Goal: Information Seeking & Learning: Learn about a topic

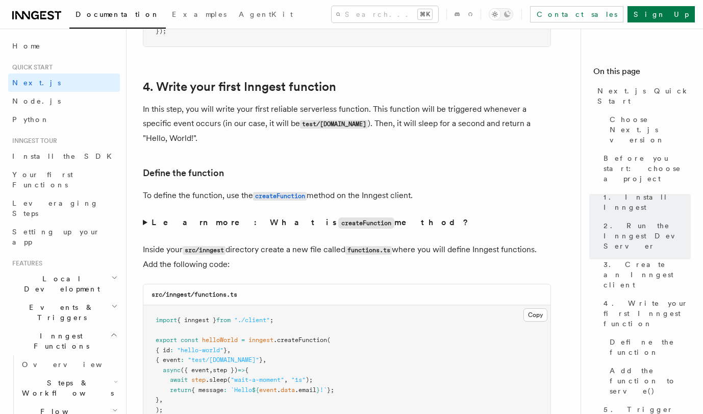
scroll to position [1627, 0]
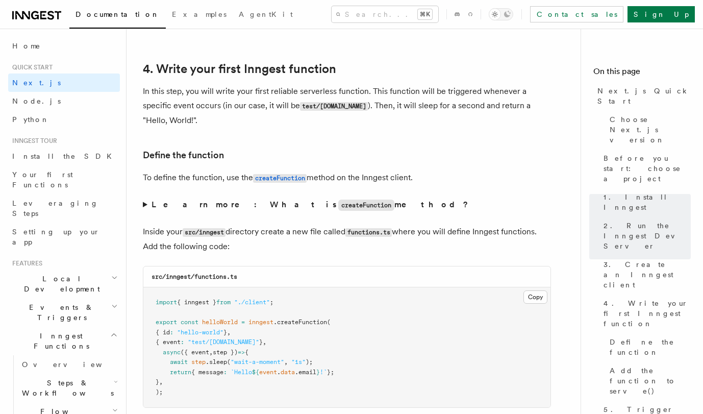
click at [145, 208] on summary "Learn more: What is createFunction method?" at bounding box center [347, 204] width 408 height 15
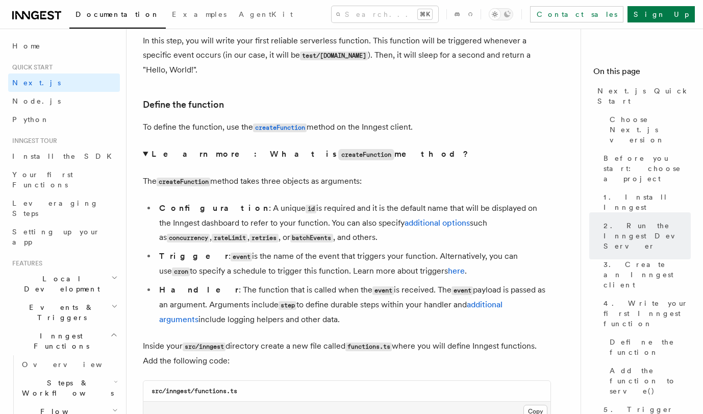
scroll to position [1676, 0]
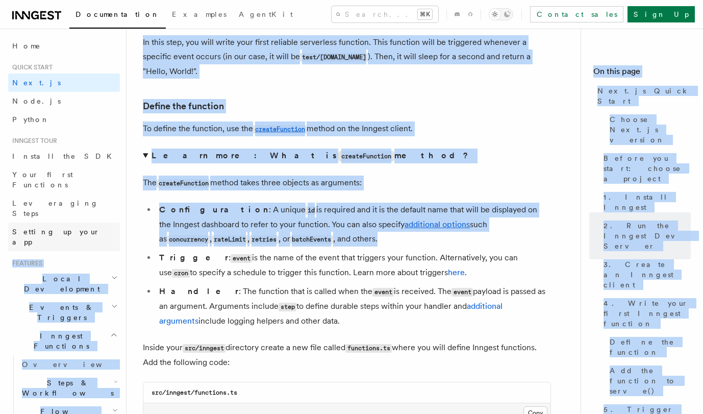
drag, startPoint x: 315, startPoint y: 239, endPoint x: 116, endPoint y: 207, distance: 201.6
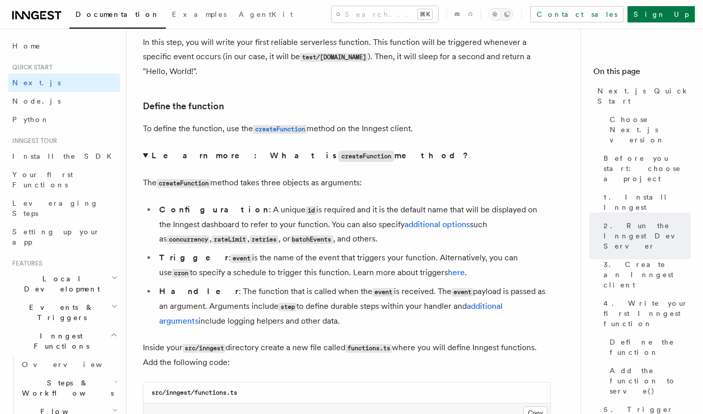
click at [257, 265] on li "Trigger : event is the name of the event that triggers your function. Alternati…" at bounding box center [353, 266] width 395 height 30
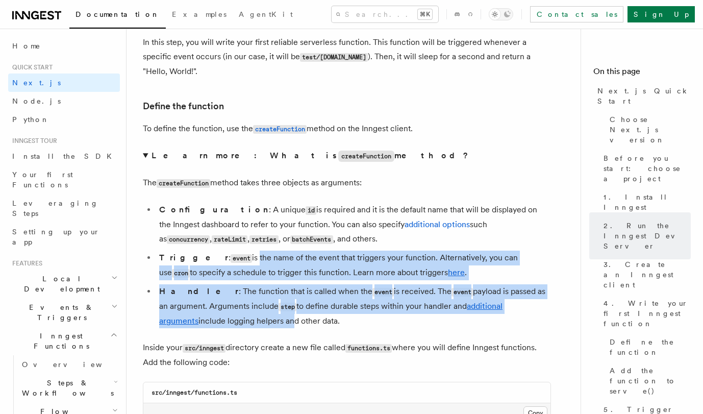
drag, startPoint x: 220, startPoint y: 261, endPoint x: 251, endPoint y: 332, distance: 77.9
click at [251, 328] on ul "Configuration : A unique id is required and it is the default name that will be…" at bounding box center [347, 266] width 408 height 126
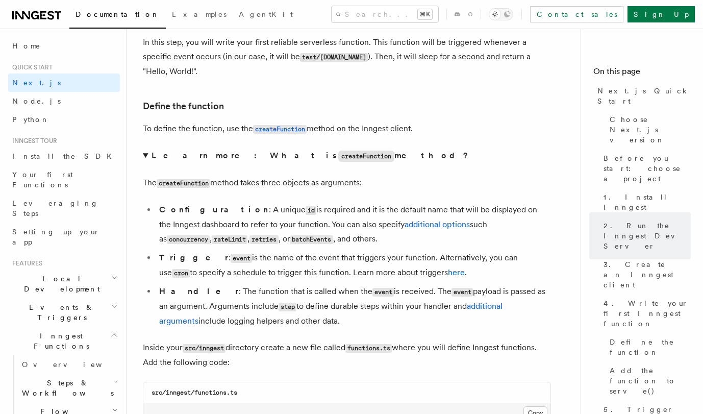
click at [320, 328] on li "Handler : The function that is called when the event is received. The event pay…" at bounding box center [353, 306] width 395 height 44
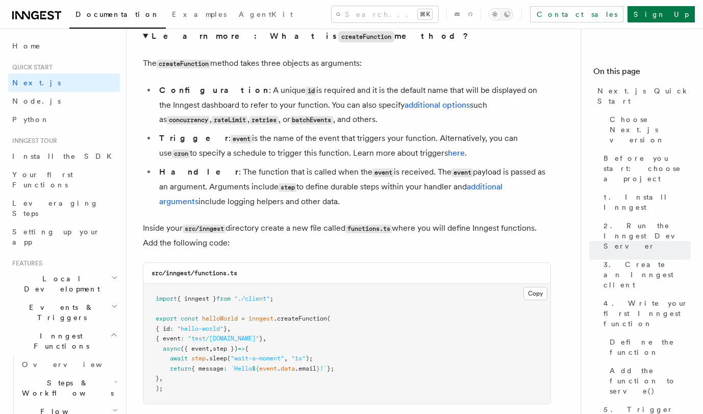
scroll to position [1846, 0]
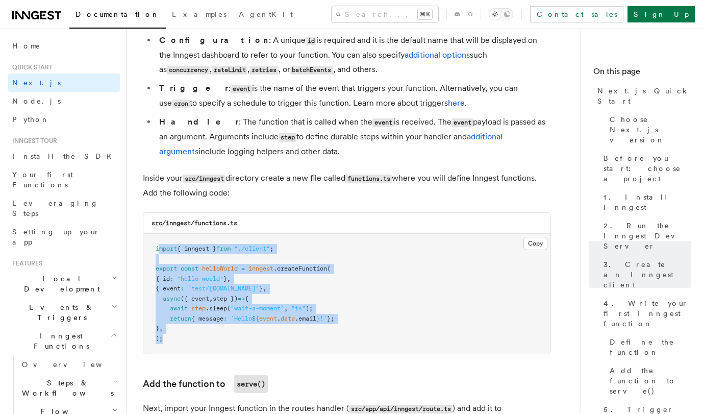
drag, startPoint x: 158, startPoint y: 255, endPoint x: 225, endPoint y: 351, distance: 116.9
click at [225, 351] on pre "import { inngest } from "./client" ; export const helloWorld = inngest .createF…" at bounding box center [346, 294] width 407 height 120
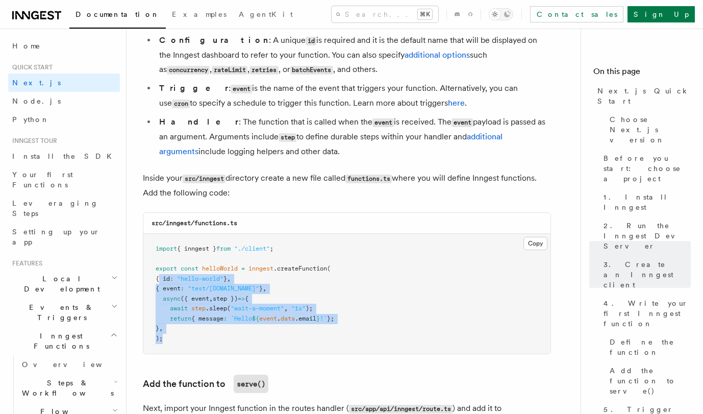
drag, startPoint x: 158, startPoint y: 286, endPoint x: 274, endPoint y: 351, distance: 132.0
click at [274, 350] on pre "import { inngest } from "./client" ; export const helloWorld = inngest .createF…" at bounding box center [346, 294] width 407 height 120
click at [254, 349] on pre "import { inngest } from "./client" ; export const helloWorld = inngest .createF…" at bounding box center [346, 294] width 407 height 120
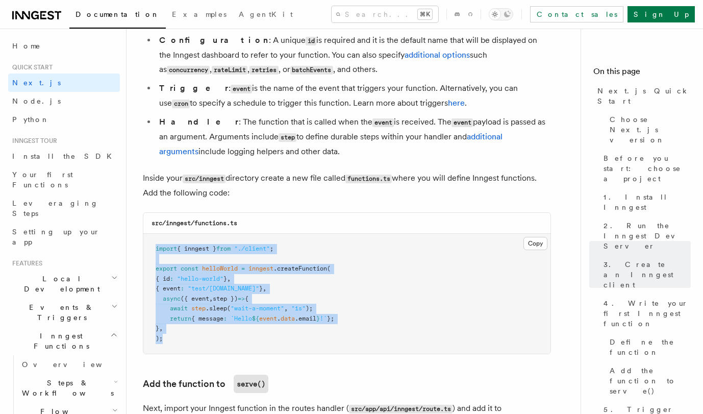
drag, startPoint x: 258, startPoint y: 351, endPoint x: 146, endPoint y: 248, distance: 151.7
click at [146, 248] on pre "import { inngest } from "./client" ; export const helloWorld = inngest .createF…" at bounding box center [346, 294] width 407 height 120
click at [266, 392] on code "serve()" at bounding box center [251, 384] width 35 height 18
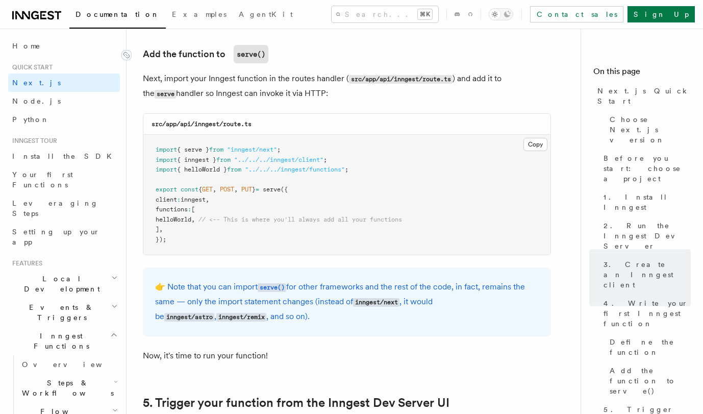
scroll to position [2176, 0]
click at [290, 243] on pre "import { serve } from "inngest/next" ; import { inngest } from "../../../innges…" at bounding box center [346, 194] width 407 height 120
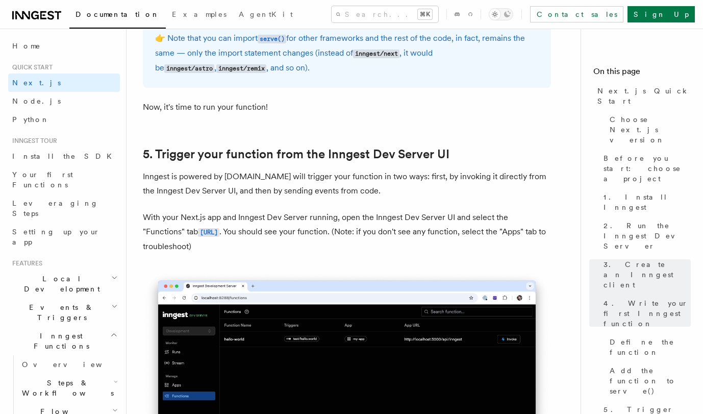
scroll to position [2424, 0]
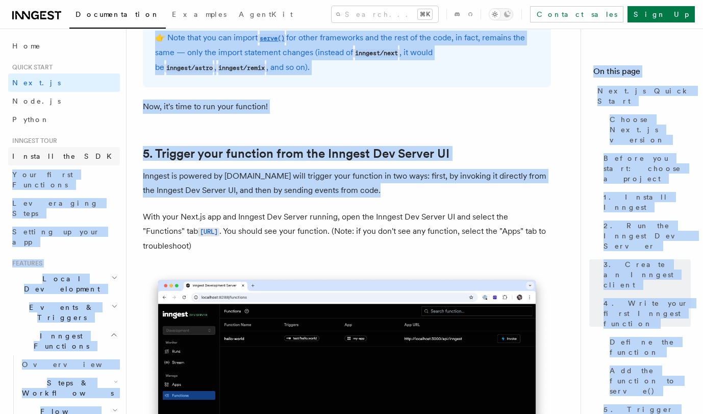
drag, startPoint x: 305, startPoint y: 261, endPoint x: 117, endPoint y: 158, distance: 214.0
click at [270, 158] on link "5. Trigger your function from the Inngest Dev Server UI" at bounding box center [296, 153] width 307 height 14
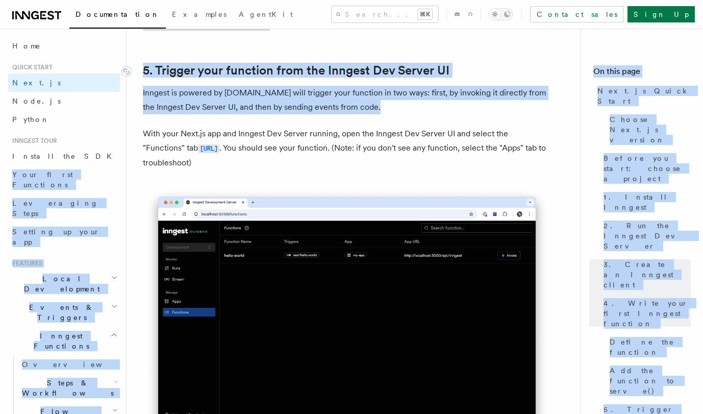
scroll to position [2527, 0]
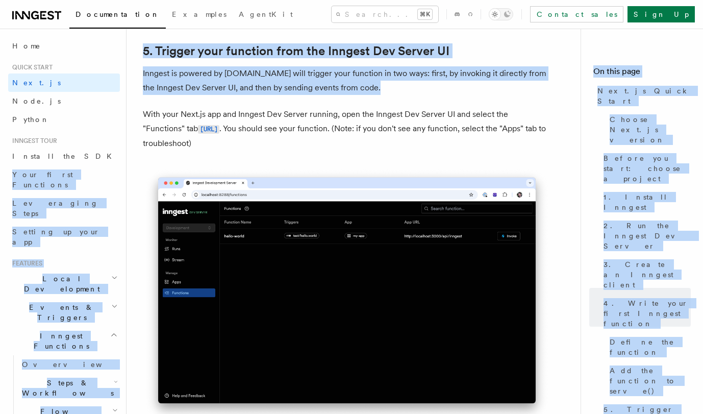
click at [407, 92] on p "Inngest is powered by events.You will trigger your function in two ways: first,…" at bounding box center [347, 80] width 408 height 29
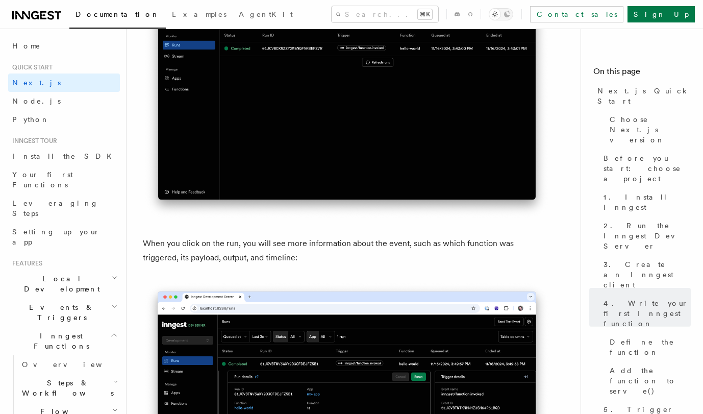
scroll to position [3781, 0]
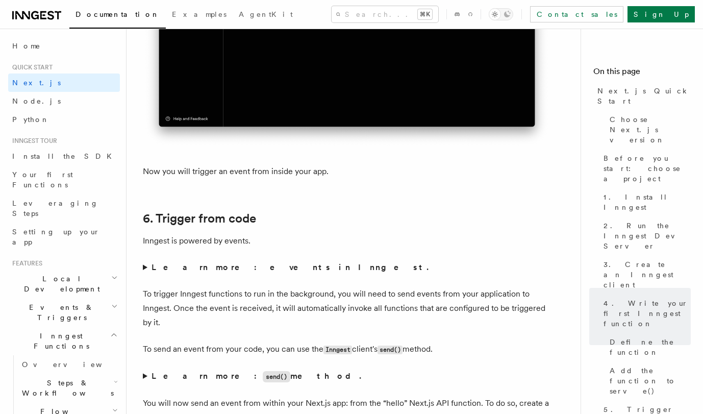
scroll to position [5372, 0]
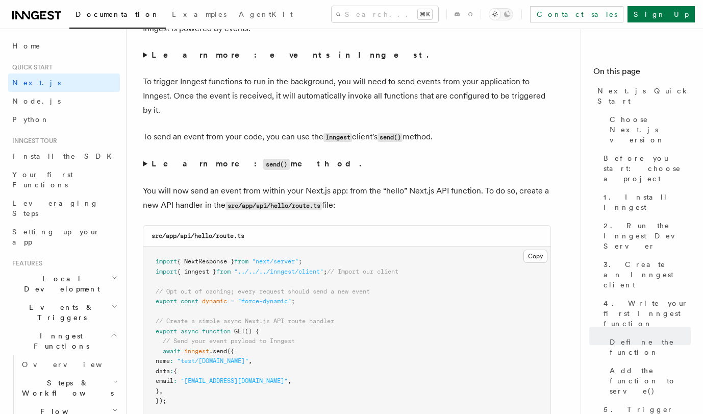
click at [208, 60] on strong "Learn more: events in Inngest." at bounding box center [291, 55] width 279 height 10
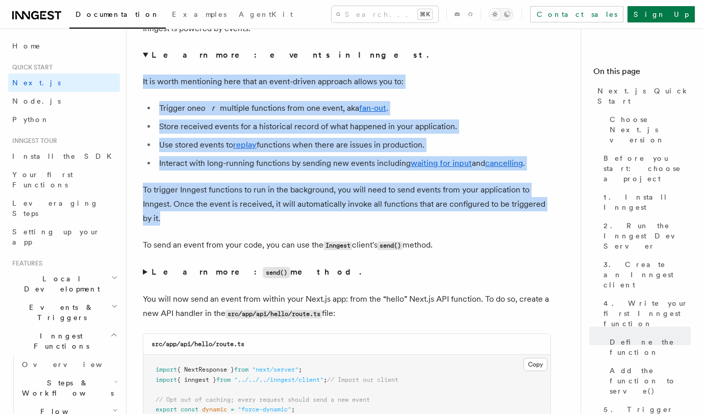
drag, startPoint x: 335, startPoint y: 66, endPoint x: 378, endPoint y: 221, distance: 160.6
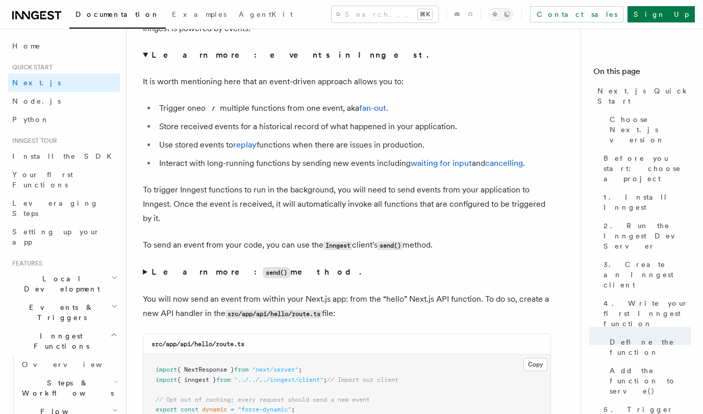
click at [348, 226] on p "To trigger Inngest functions to run in the background, you will need to send ev…" at bounding box center [347, 204] width 408 height 43
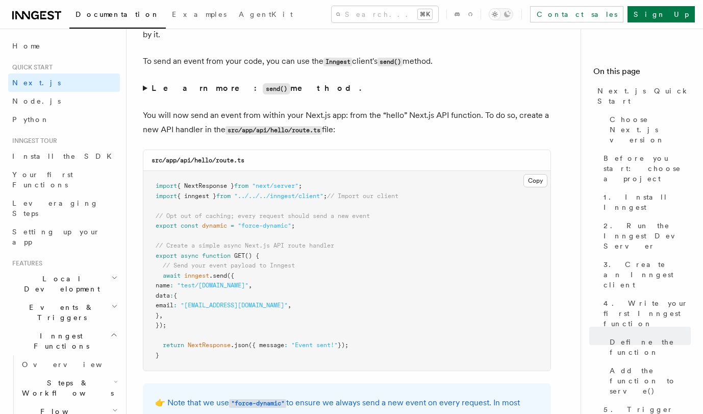
scroll to position [5556, 0]
drag, startPoint x: 161, startPoint y: 283, endPoint x: 287, endPoint y: 333, distance: 135.4
click at [287, 333] on pre "import { NextResponse } from "next/server" ; import { inngest } from "../../../…" at bounding box center [346, 270] width 407 height 200
click at [263, 341] on pre "import { NextResponse } from "next/server" ; import { inngest } from "../../../…" at bounding box center [346, 270] width 407 height 200
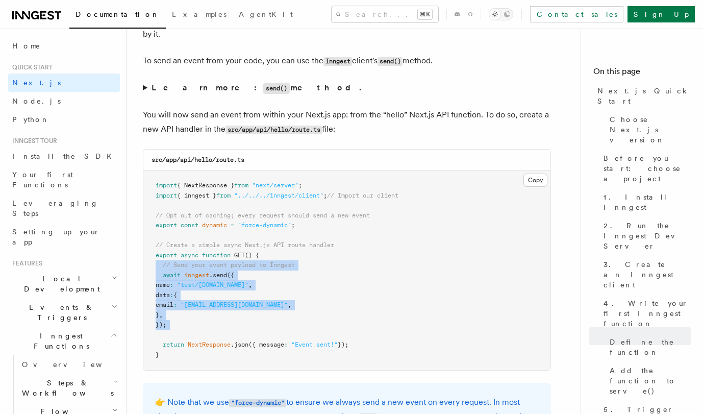
drag, startPoint x: 273, startPoint y: 341, endPoint x: 146, endPoint y: 271, distance: 144.8
click at [146, 271] on pre "import { NextResponse } from "next/server" ; import { inngest } from "../../../…" at bounding box center [346, 270] width 407 height 200
click at [216, 334] on pre "import { NextResponse } from "next/server" ; import { inngest } from "../../../…" at bounding box center [346, 270] width 407 height 200
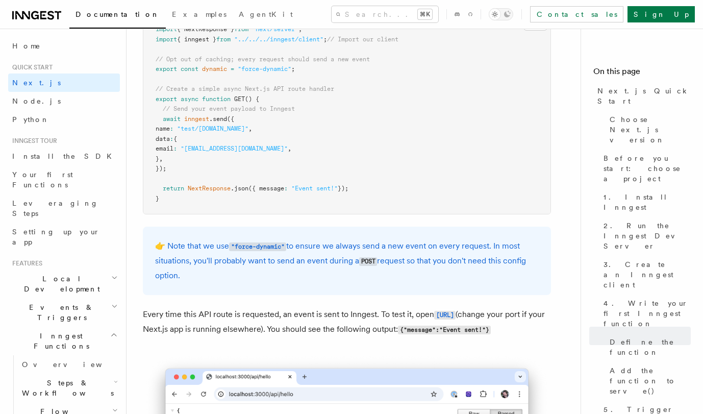
scroll to position [5710, 0]
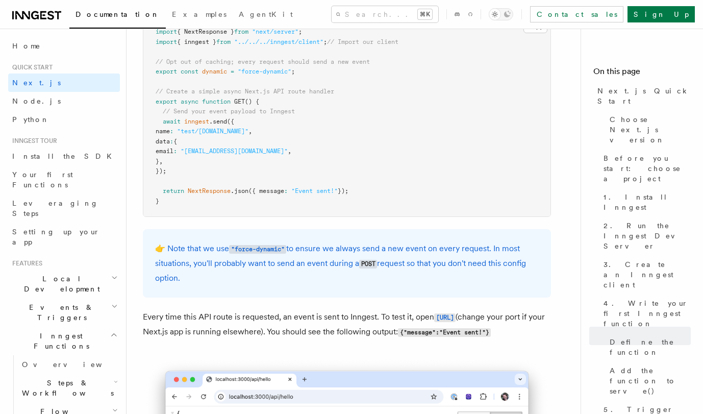
click at [245, 285] on p "👉 Note that we use "force-dynamic" to ensure we always send a new event on ever…" at bounding box center [347, 263] width 384 height 44
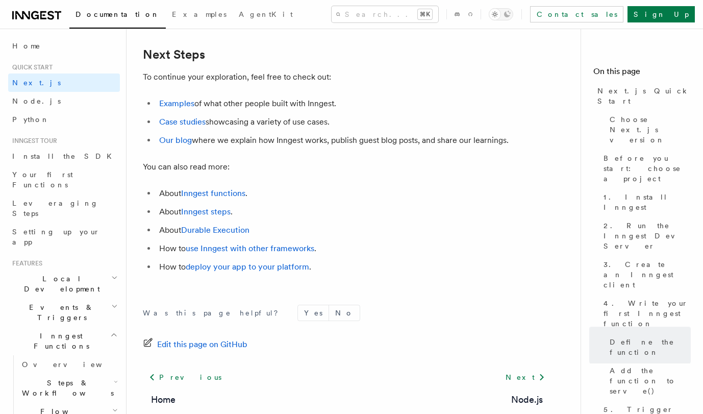
scroll to position [6724, 0]
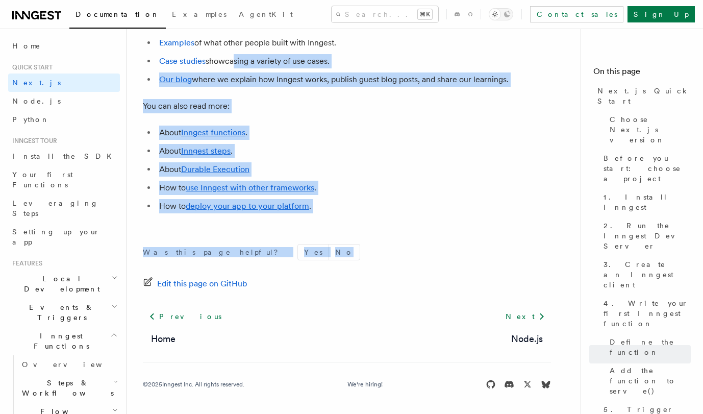
drag, startPoint x: 231, startPoint y: 84, endPoint x: 323, endPoint y: 271, distance: 208.6
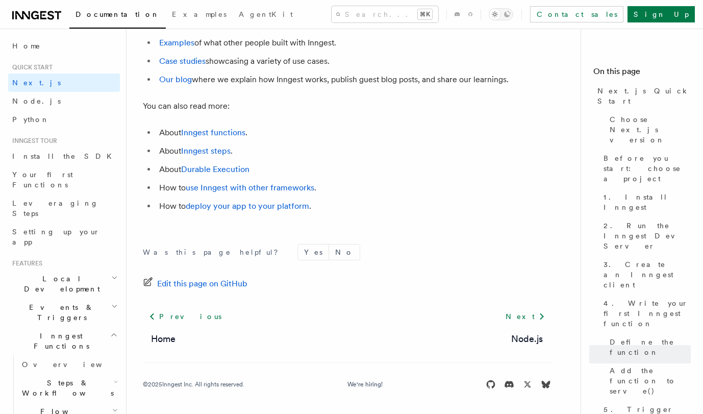
click at [333, 260] on form "Was this page helpful? Yes No" at bounding box center [347, 252] width 408 height 16
drag, startPoint x: 333, startPoint y: 263, endPoint x: 337, endPoint y: 352, distance: 89.4
click at [337, 352] on footer "Was this page helpful? Yes No Edit this page on GitHub Previous Home Next Node.…" at bounding box center [347, 316] width 408 height 145
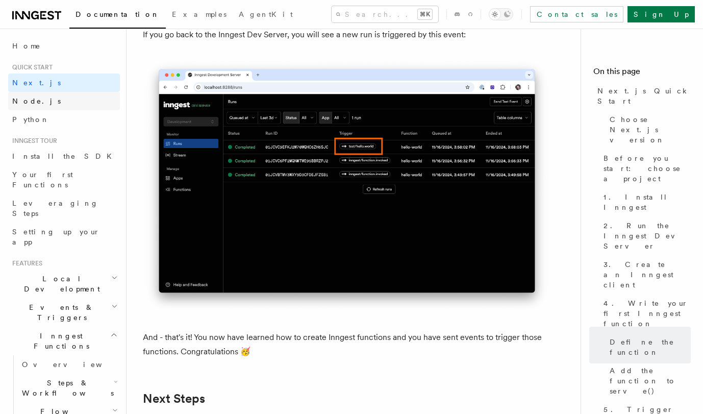
click at [46, 106] on link "Node.js" at bounding box center [64, 101] width 112 height 18
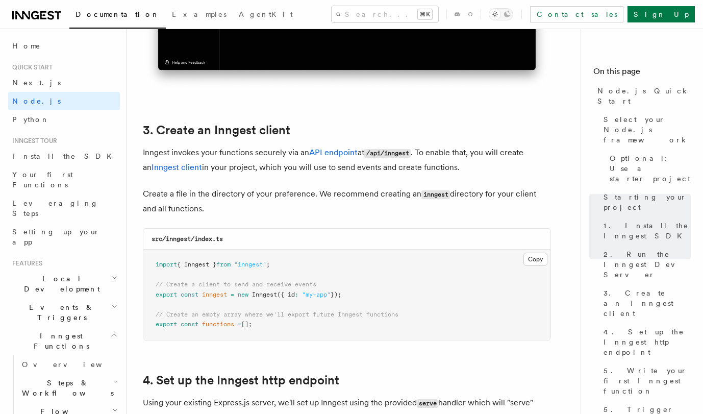
scroll to position [1221, 0]
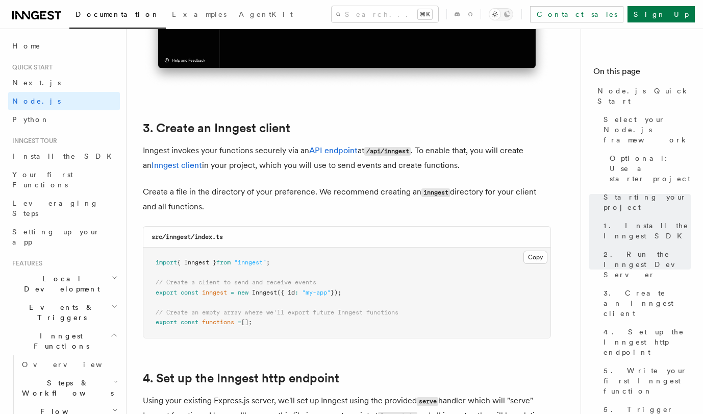
drag, startPoint x: 256, startPoint y: 242, endPoint x: 284, endPoint y: 334, distance: 95.6
click at [284, 334] on div "src/inngest/index.ts Copy Copied import { Inngest } from "inngest" ; // Create …" at bounding box center [347, 282] width 408 height 112
click at [284, 334] on pre "import { Inngest } from "inngest" ; // Create a client to send and receive even…" at bounding box center [346, 292] width 407 height 90
drag, startPoint x: 284, startPoint y: 334, endPoint x: 148, endPoint y: 264, distance: 153.1
click at [148, 264] on pre "import { Inngest } from "inngest" ; // Create a client to send and receive even…" at bounding box center [346, 292] width 407 height 90
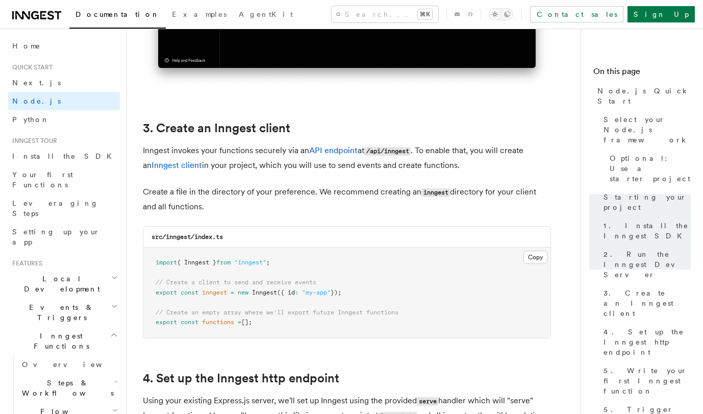
click at [255, 316] on span "// Create an empty array where we'll export future Inngest functions" at bounding box center [277, 312] width 243 height 7
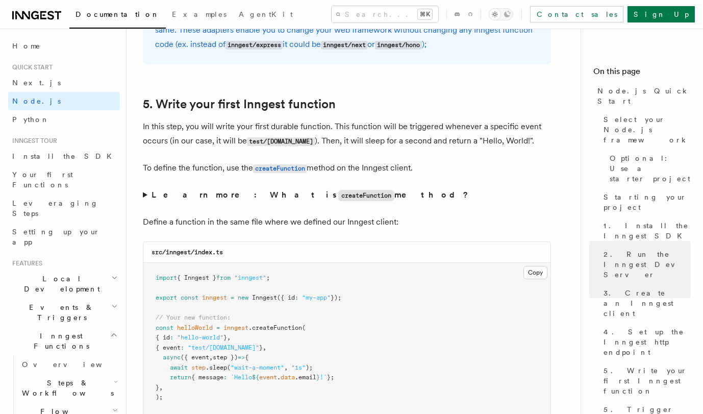
scroll to position [1858, 0]
click at [144, 199] on summary "Learn more: What is createFunction method?" at bounding box center [347, 194] width 408 height 15
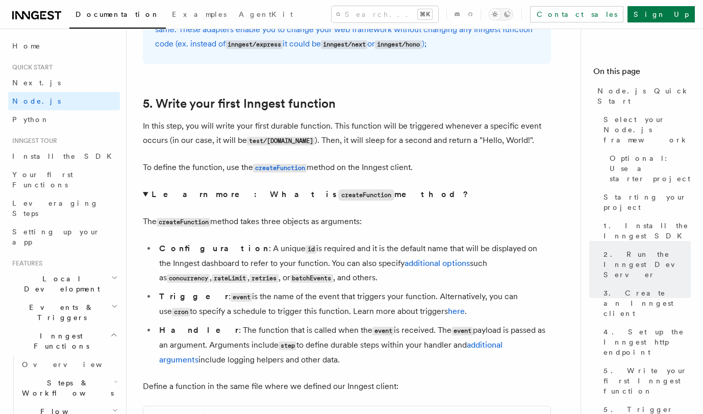
click at [144, 199] on summary "Learn more: What is createFunction method?" at bounding box center [347, 194] width 408 height 15
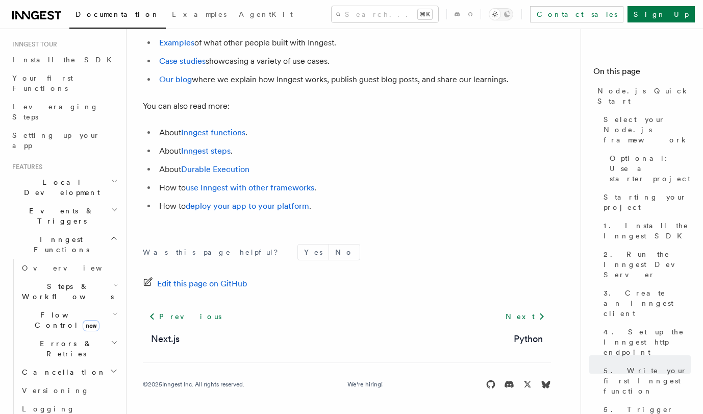
scroll to position [85, 0]
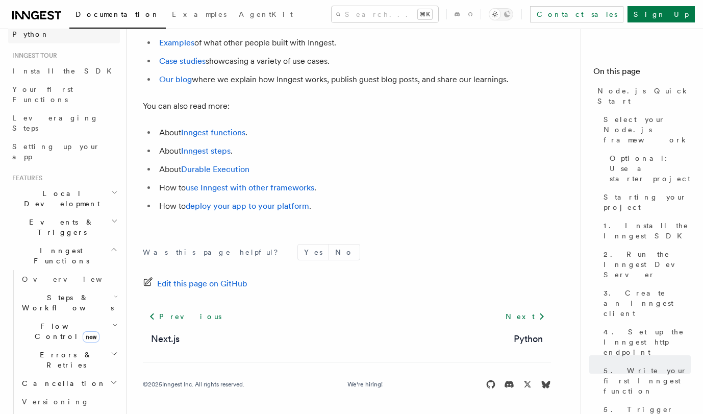
click at [40, 32] on link "Python" at bounding box center [64, 34] width 112 height 18
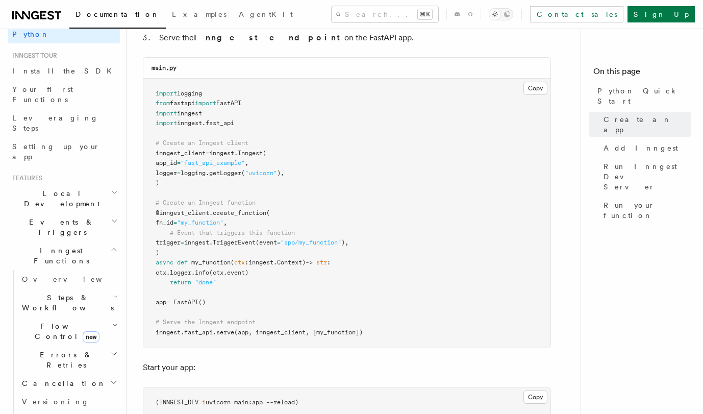
scroll to position [749, 0]
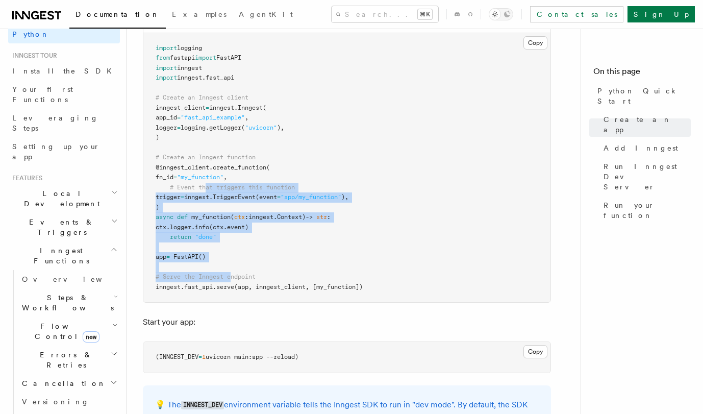
drag, startPoint x: 208, startPoint y: 183, endPoint x: 233, endPoint y: 272, distance: 92.7
click at [233, 272] on pre "import logging from fastapi import FastAPI import inngest import inngest . fast…" at bounding box center [346, 167] width 407 height 269
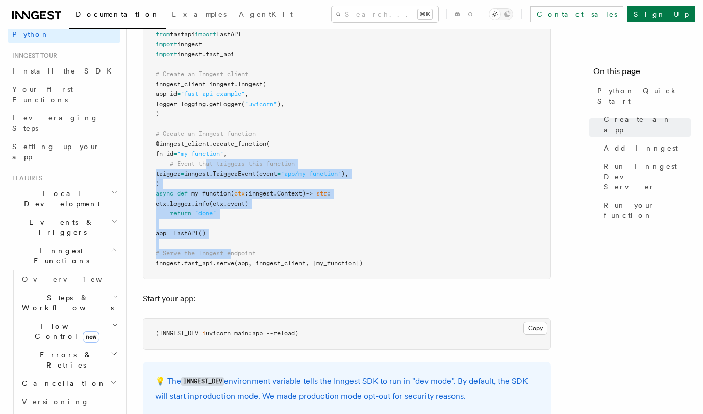
scroll to position [774, 0]
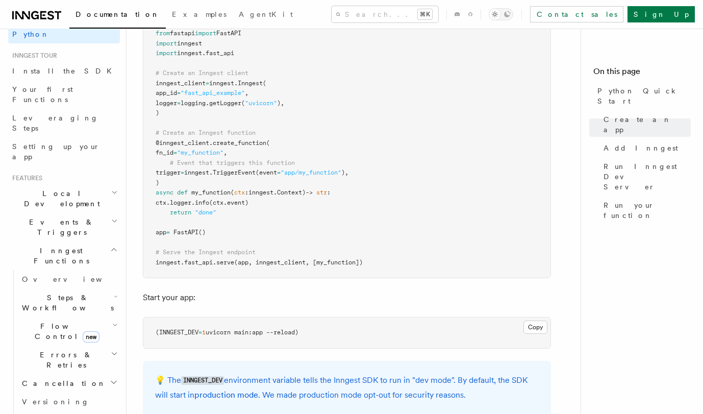
click at [234, 272] on pre "import logging from fastapi import FastAPI import inngest import inngest . fast…" at bounding box center [346, 143] width 407 height 269
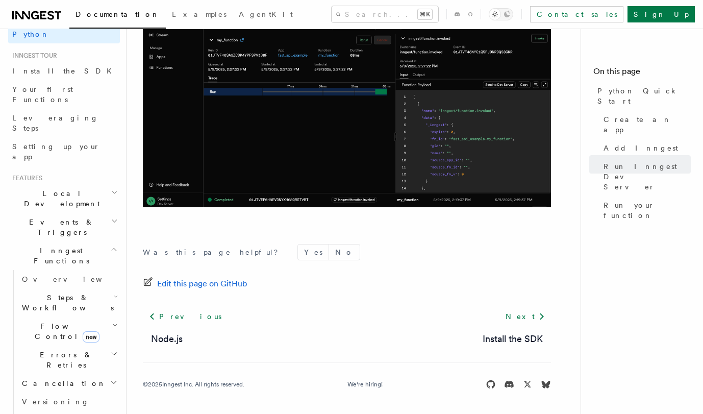
scroll to position [2167, 0]
click at [520, 338] on link "Install the SDK" at bounding box center [513, 339] width 60 height 14
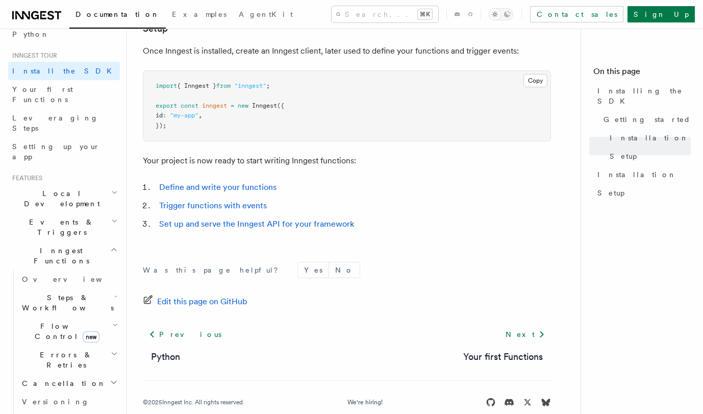
scroll to position [435, 0]
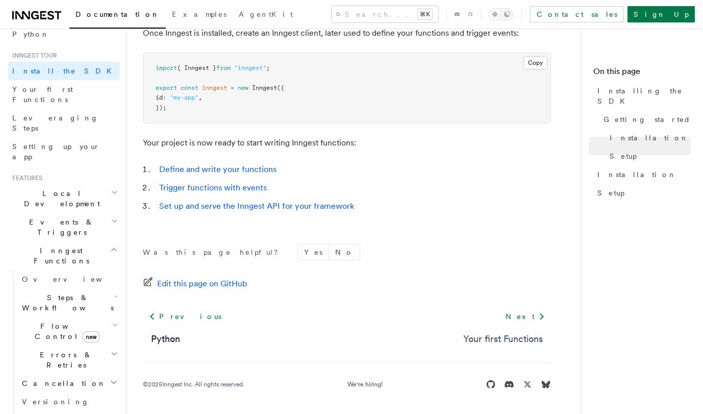
click at [506, 335] on link "Your first Functions" at bounding box center [503, 339] width 80 height 14
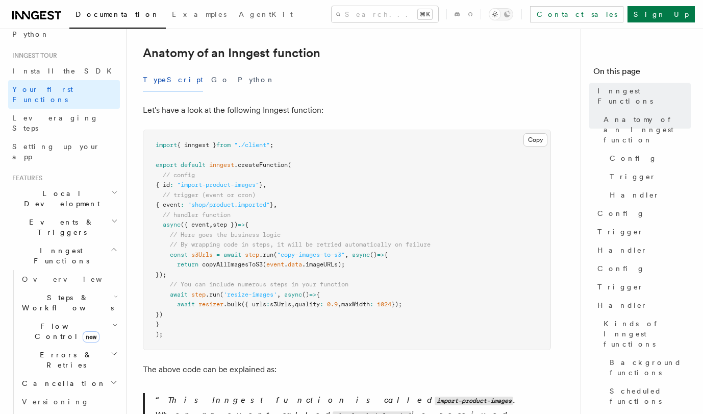
scroll to position [181, 0]
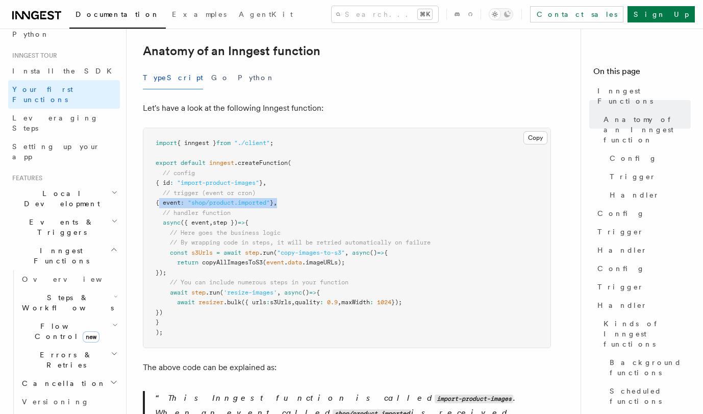
drag, startPoint x: 158, startPoint y: 187, endPoint x: 292, endPoint y: 186, distance: 133.7
click at [293, 186] on pre "import { inngest } from "./client" ; export default inngest .createFunction ( /…" at bounding box center [346, 237] width 407 height 219
click at [292, 186] on pre "import { inngest } from "./client" ; export default inngest .createFunction ( /…" at bounding box center [346, 237] width 407 height 219
drag, startPoint x: 298, startPoint y: 192, endPoint x: 168, endPoint y: 187, distance: 130.2
click at [168, 187] on pre "import { inngest } from "./client" ; export default inngest .createFunction ( /…" at bounding box center [346, 237] width 407 height 219
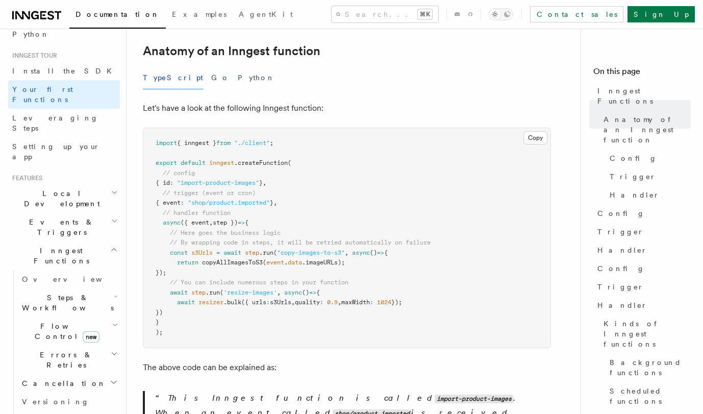
click at [214, 259] on span "copyAllImagesToS3" at bounding box center [232, 262] width 61 height 7
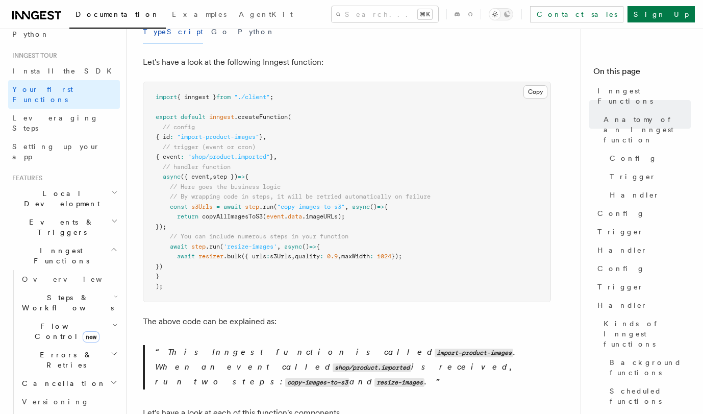
scroll to position [244, 0]
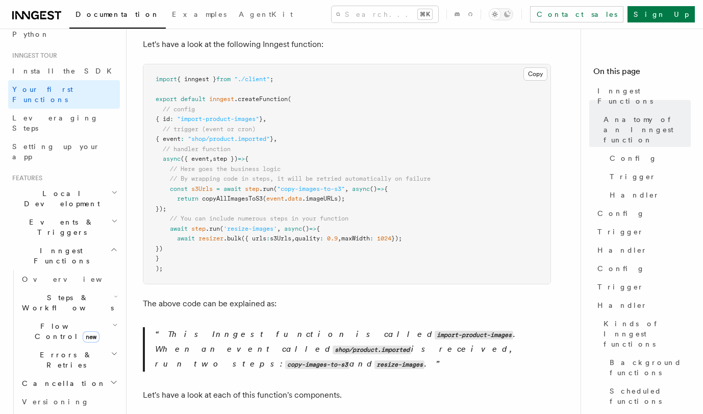
drag, startPoint x: 204, startPoint y: 192, endPoint x: 159, endPoint y: 169, distance: 50.7
click at [159, 169] on pre "import { inngest } from "./client" ; export default inngest .createFunction ( /…" at bounding box center [346, 173] width 407 height 219
click at [245, 190] on pre "import { inngest } from "./client" ; export default inngest .createFunction ( /…" at bounding box center [346, 173] width 407 height 219
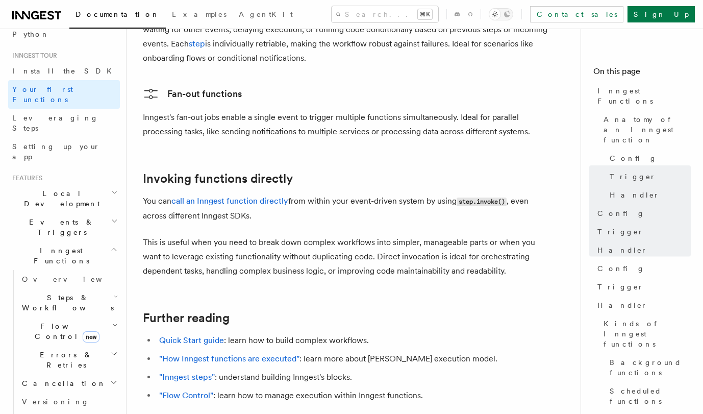
scroll to position [1941, 0]
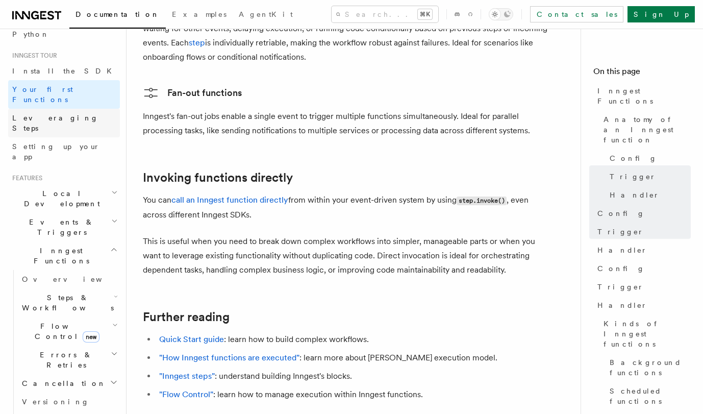
click at [60, 114] on span "Leveraging Steps" at bounding box center [55, 123] width 86 height 18
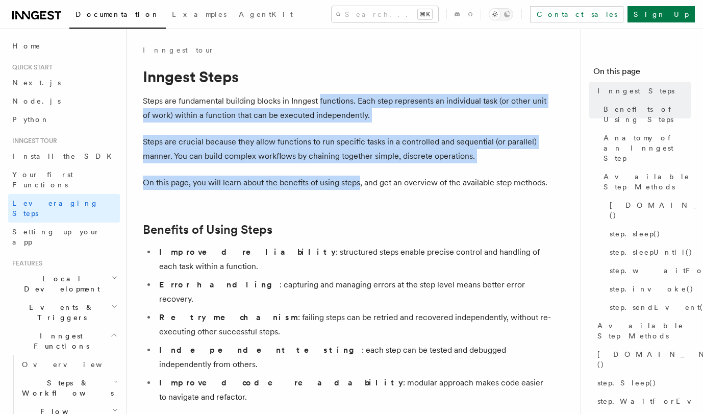
drag, startPoint x: 360, startPoint y: 183, endPoint x: 319, endPoint y: 97, distance: 94.7
click at [319, 97] on p "Steps are fundamental building blocks in Inngest functions. Each step represent…" at bounding box center [347, 108] width 408 height 29
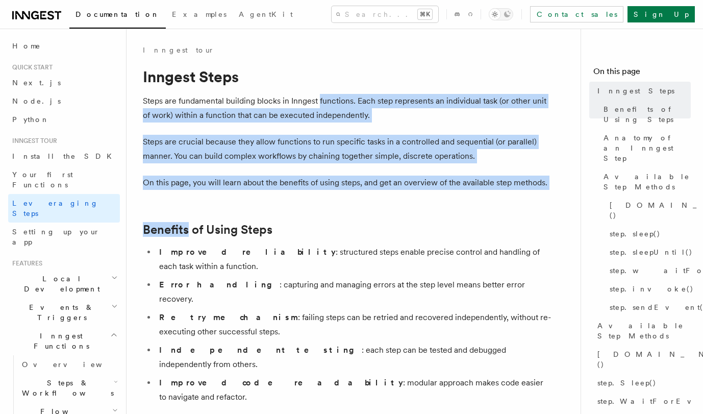
drag, startPoint x: 319, startPoint y: 97, endPoint x: 353, endPoint y: 208, distance: 115.1
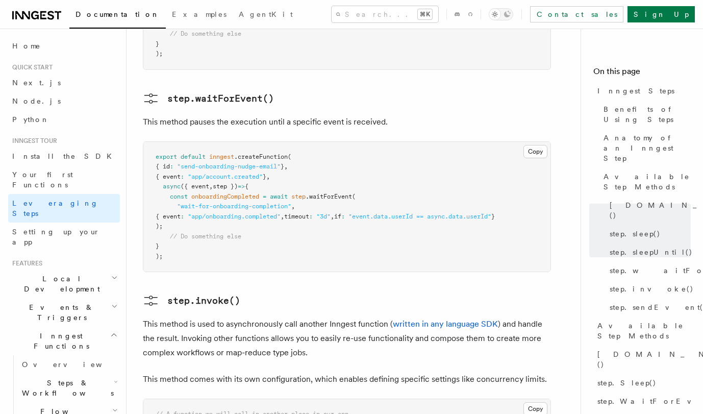
scroll to position [1577, 0]
click at [239, 292] on h3 "step.invoke()" at bounding box center [347, 300] width 408 height 16
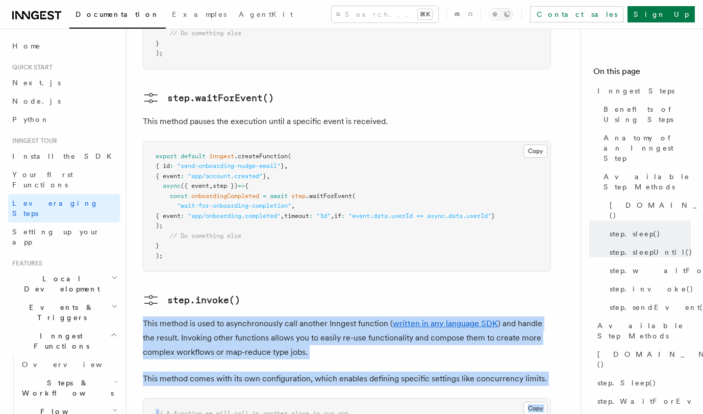
drag, startPoint x: 253, startPoint y: 264, endPoint x: 276, endPoint y: 331, distance: 70.2
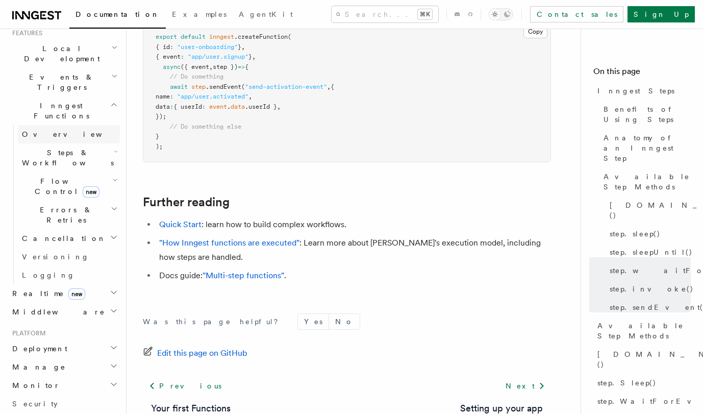
scroll to position [403, 0]
